Goal: Task Accomplishment & Management: Manage account settings

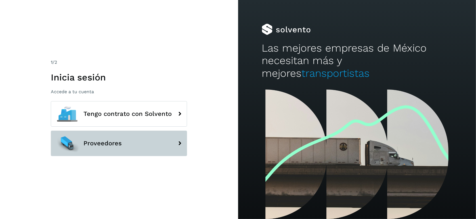
click at [115, 138] on button "Proveedores" at bounding box center [119, 144] width 136 height 26
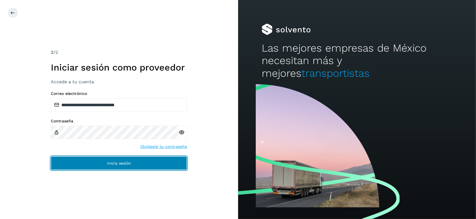
click at [110, 164] on span "Inicia sesión" at bounding box center [119, 164] width 24 height 4
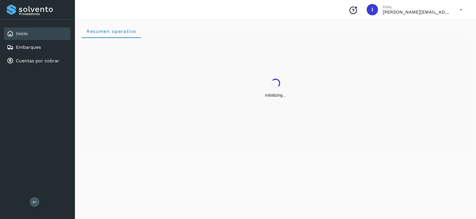
click at [144, 164] on div "Resumen operativo" at bounding box center [275, 119] width 401 height 202
click at [41, 43] on div "Embarques" at bounding box center [37, 47] width 66 height 12
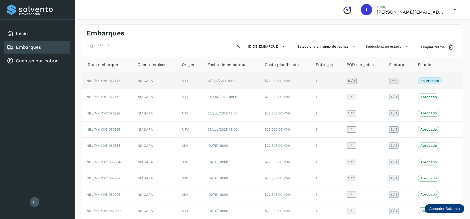
click at [177, 78] on td "NIAGARA" at bounding box center [155, 81] width 44 height 16
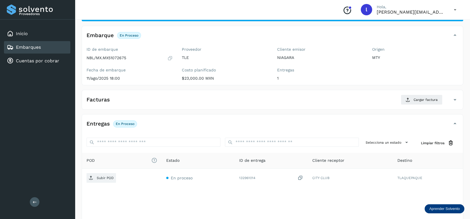
scroll to position [38, 0]
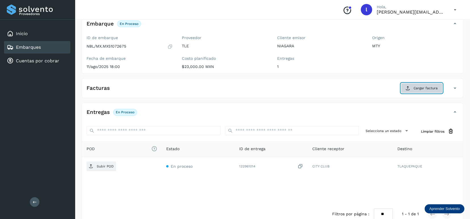
click at [418, 90] on span "Cargar factura" at bounding box center [426, 88] width 24 height 5
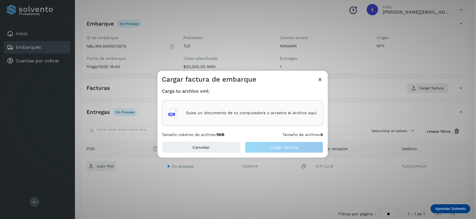
click at [239, 108] on div "Sube un documento de tu computadora o arrastra el archivo aquí" at bounding box center [242, 113] width 149 height 15
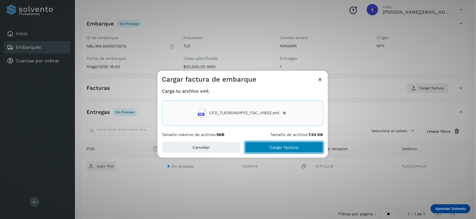
click at [278, 147] on span "Cargar factura" at bounding box center [284, 148] width 29 height 4
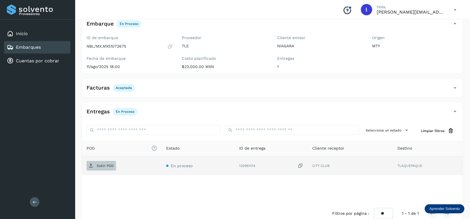
click at [108, 165] on p "Subir POD" at bounding box center [105, 166] width 17 height 4
click at [32, 45] on link "Embarques" at bounding box center [28, 47] width 25 height 5
